Goal: Task Accomplishment & Management: Complete application form

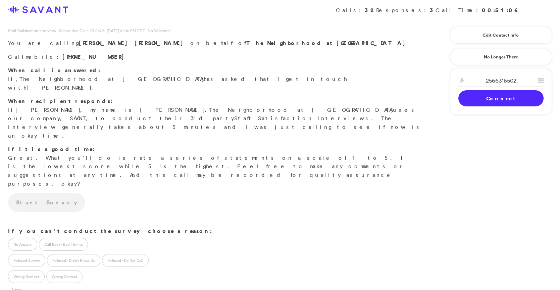
click at [490, 97] on link "Connect" at bounding box center [500, 98] width 85 height 16
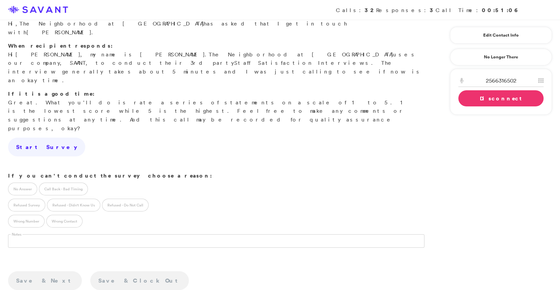
scroll to position [61, 0]
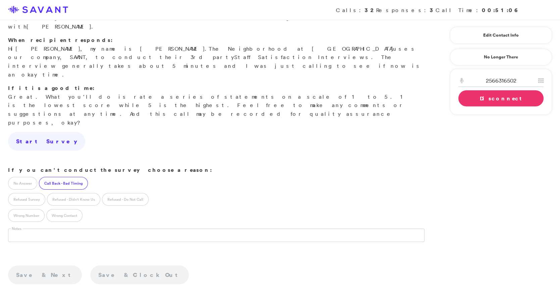
click at [76, 177] on label "Call Back - Bad Timing" at bounding box center [63, 183] width 49 height 13
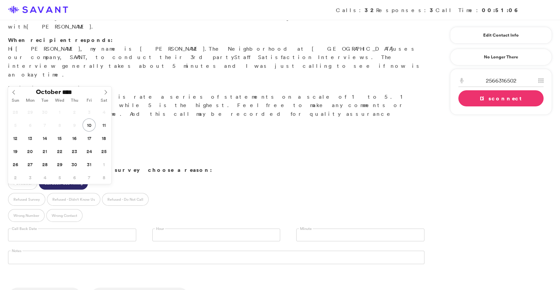
click at [99, 228] on input "text" at bounding box center [72, 234] width 128 height 13
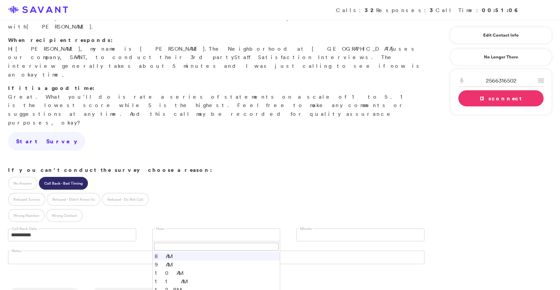
click at [178, 228] on link at bounding box center [216, 234] width 128 height 13
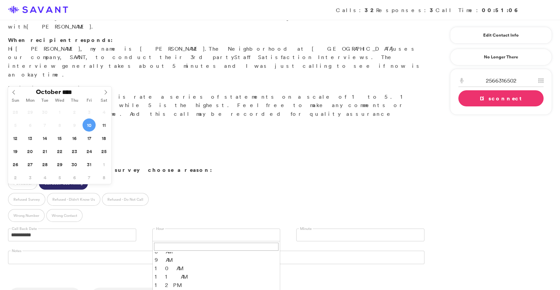
click at [94, 228] on input "**********" at bounding box center [72, 234] width 128 height 13
type input "**********"
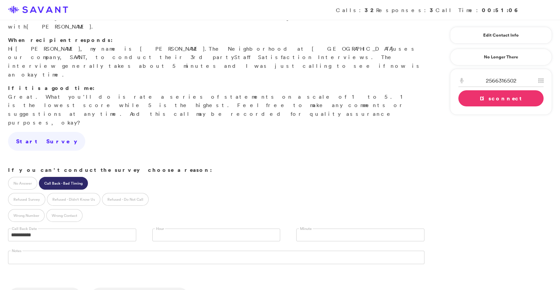
scroll to position [0, 0]
click at [167, 228] on link at bounding box center [216, 234] width 128 height 13
click at [175, 260] on li "9 AM" at bounding box center [216, 264] width 127 height 8
click at [498, 99] on link "Disconnect" at bounding box center [500, 98] width 85 height 16
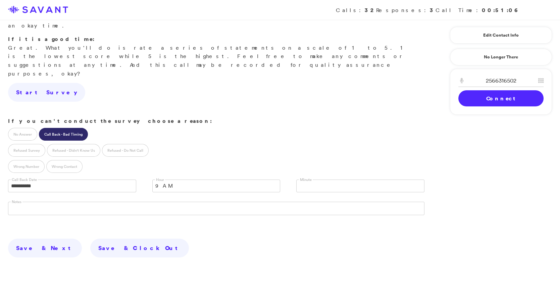
scroll to position [119, 0]
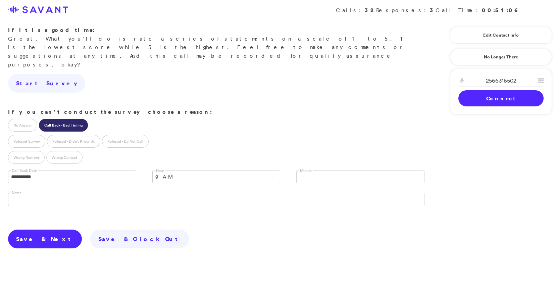
click at [35, 229] on link "Save & Next" at bounding box center [45, 238] width 74 height 19
